Goal: Information Seeking & Learning: Understand process/instructions

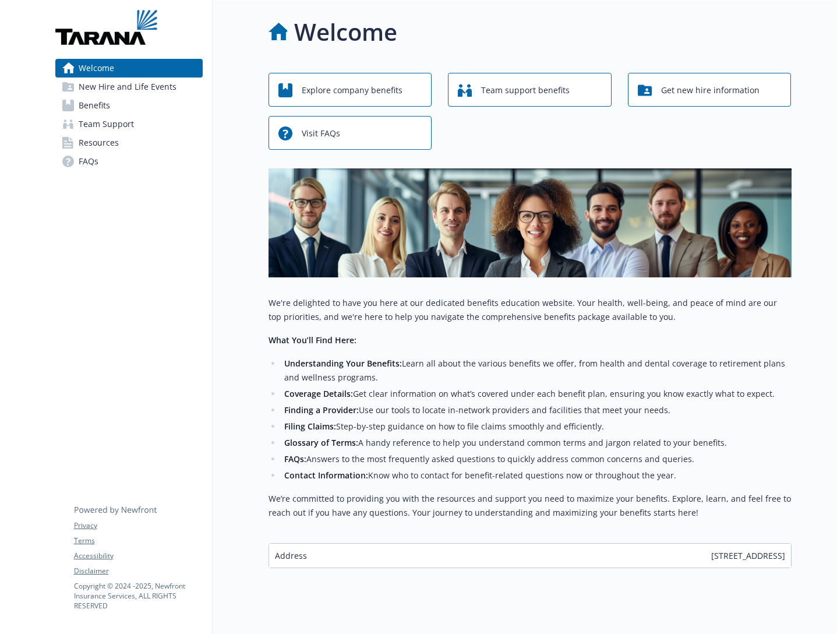
click at [104, 142] on span "Resources" at bounding box center [99, 142] width 40 height 19
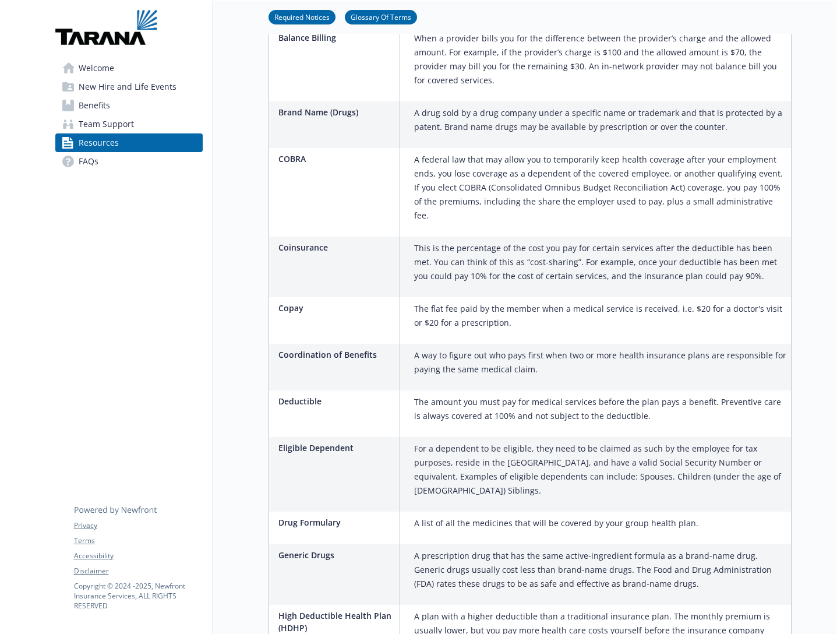
scroll to position [704, 0]
click at [97, 124] on span "Team Support" at bounding box center [106, 124] width 55 height 19
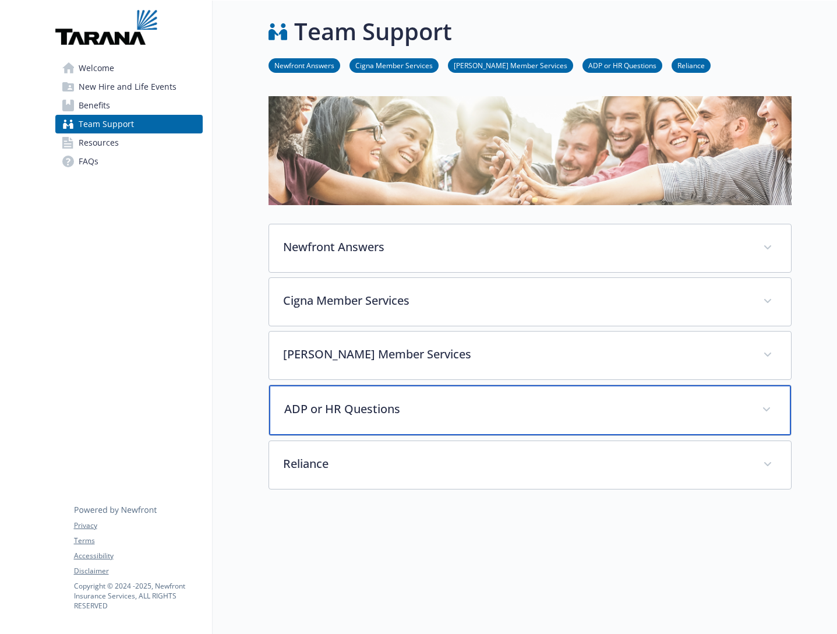
click at [323, 406] on p "ADP or HR Questions" at bounding box center [516, 408] width 464 height 17
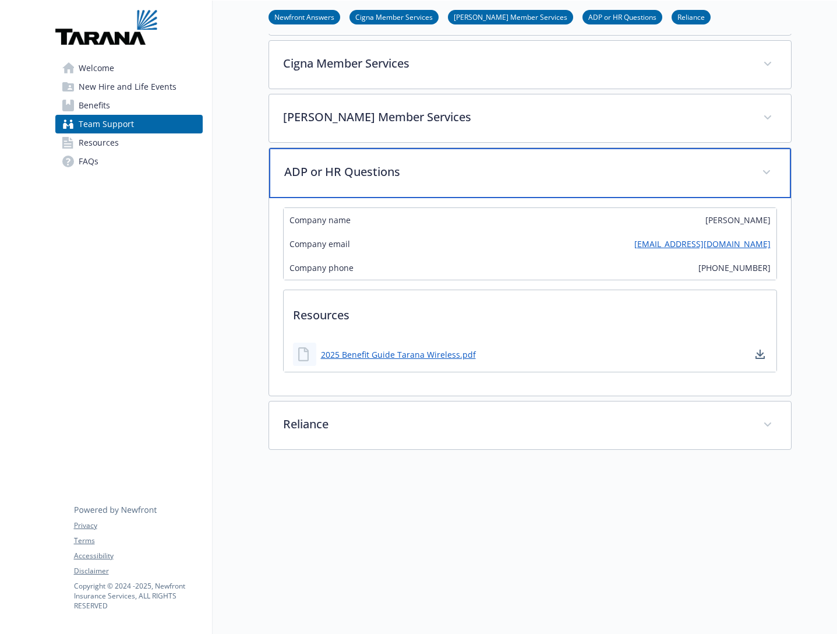
scroll to position [244, 0]
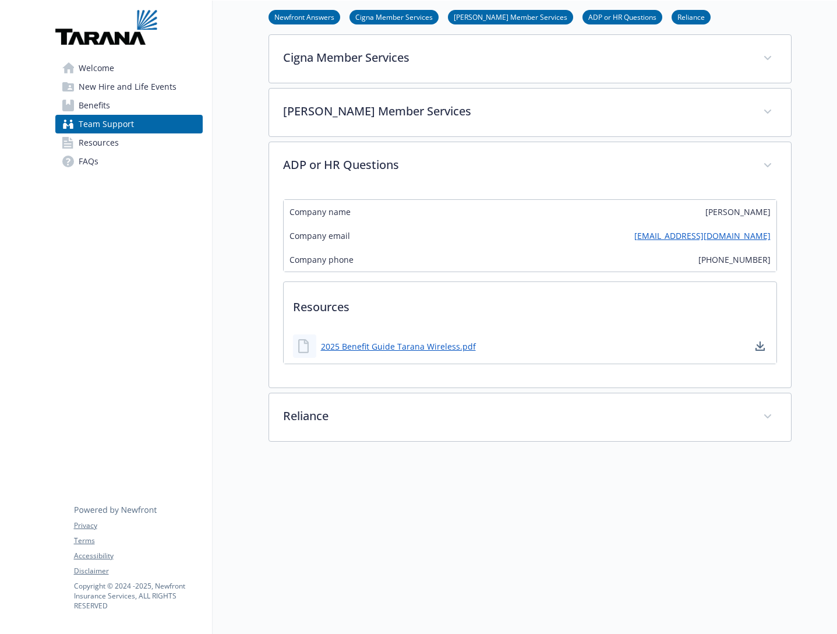
click at [95, 104] on span "Benefits" at bounding box center [94, 105] width 31 height 19
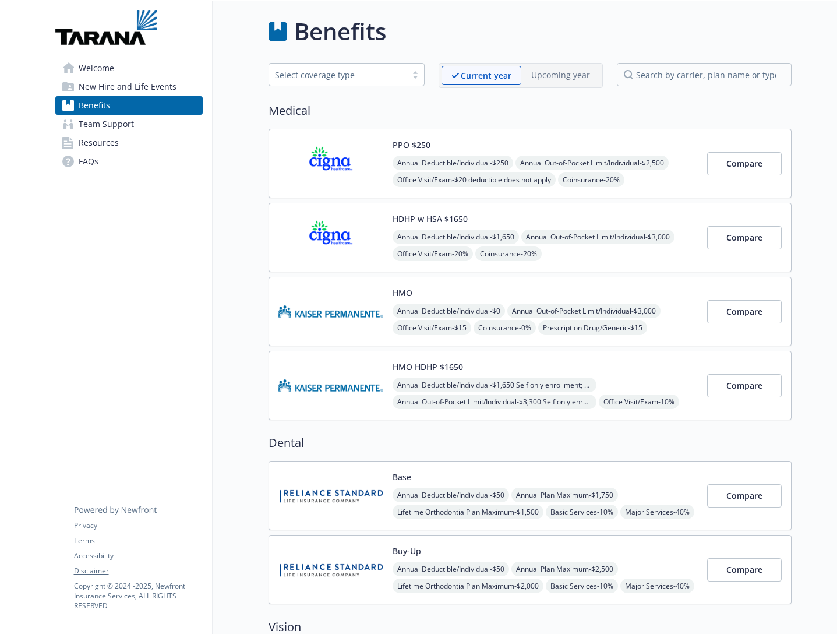
click at [107, 90] on span "New Hire and Life Events" at bounding box center [128, 86] width 98 height 19
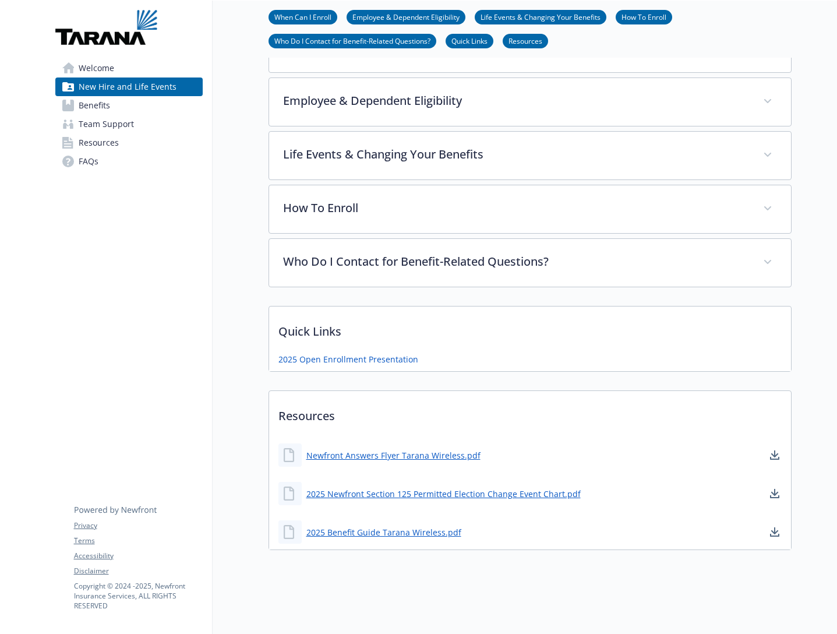
scroll to position [224, 0]
click at [100, 71] on span "Welcome" at bounding box center [97, 68] width 36 height 19
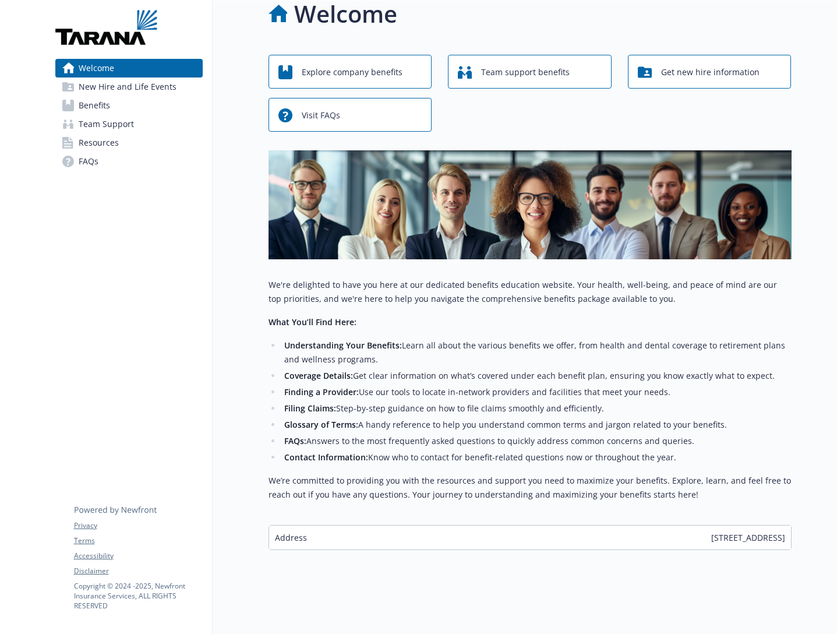
click at [98, 83] on span "New Hire and Life Events" at bounding box center [128, 86] width 98 height 19
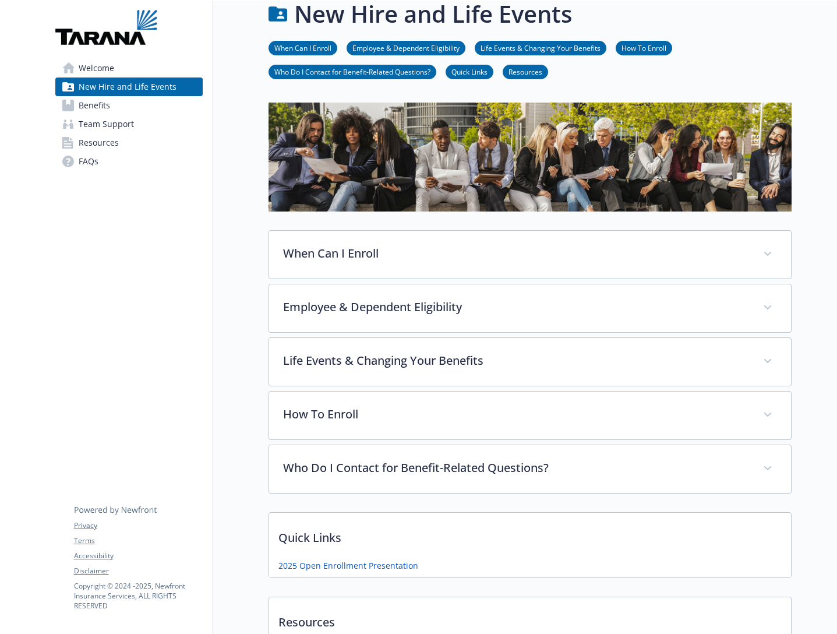
click at [635, 48] on link "How To Enroll" at bounding box center [644, 47] width 57 height 11
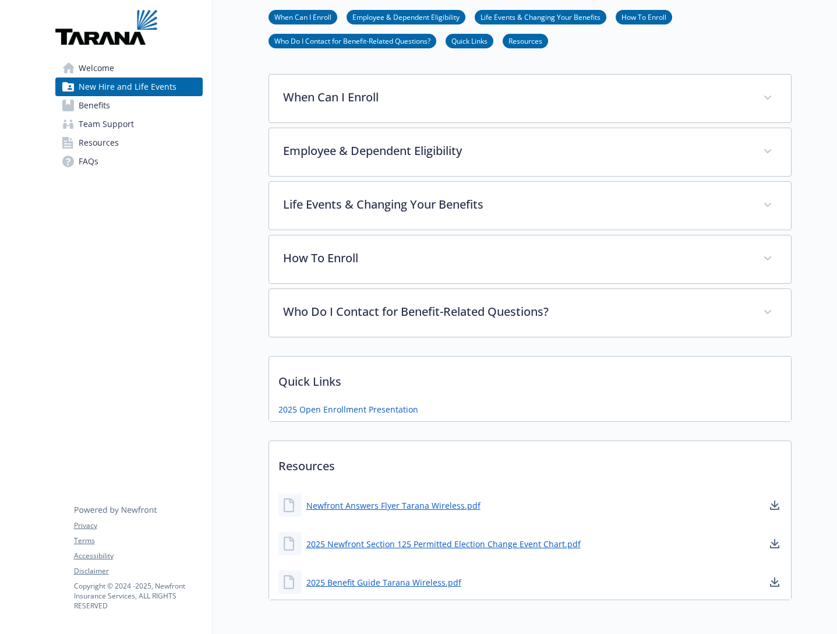
scroll to position [224, 0]
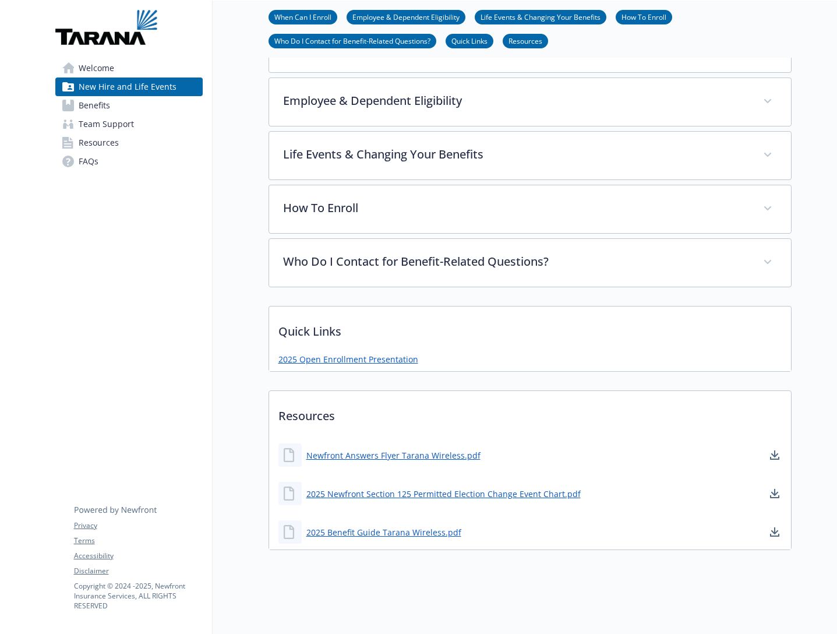
click at [363, 359] on link "2025 Open Enrollment Presentation" at bounding box center [349, 359] width 140 height 12
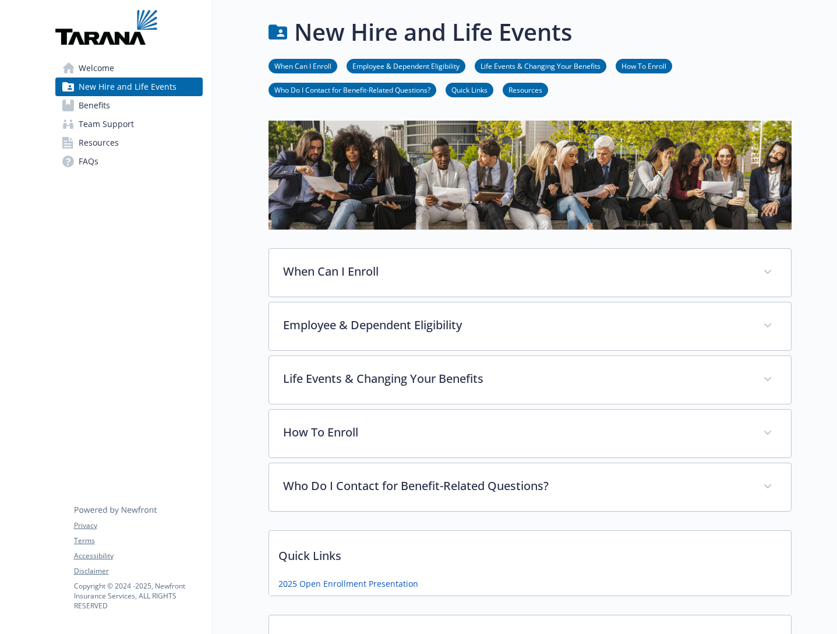
scroll to position [0, 0]
